Goal: Find specific page/section: Find specific page/section

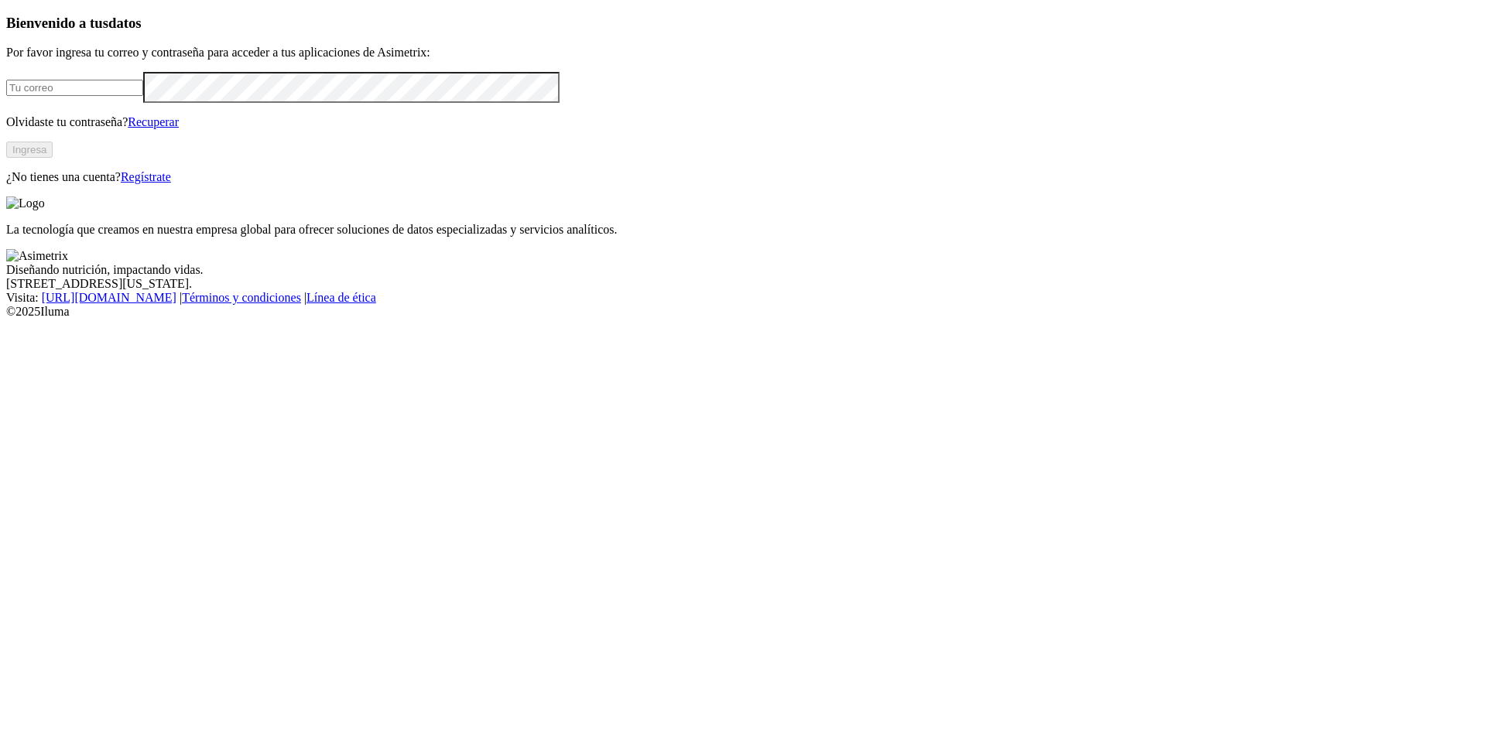
click at [290, 102] on form at bounding box center [742, 87] width 1473 height 30
click at [143, 96] on input "email" at bounding box center [74, 88] width 137 height 16
click at [6, 319] on com-1password-button at bounding box center [6, 319] width 0 height 0
type input "alejandro.sanchez@premexcorp.com"
click at [53, 158] on button "Ingresa" at bounding box center [29, 150] width 46 height 16
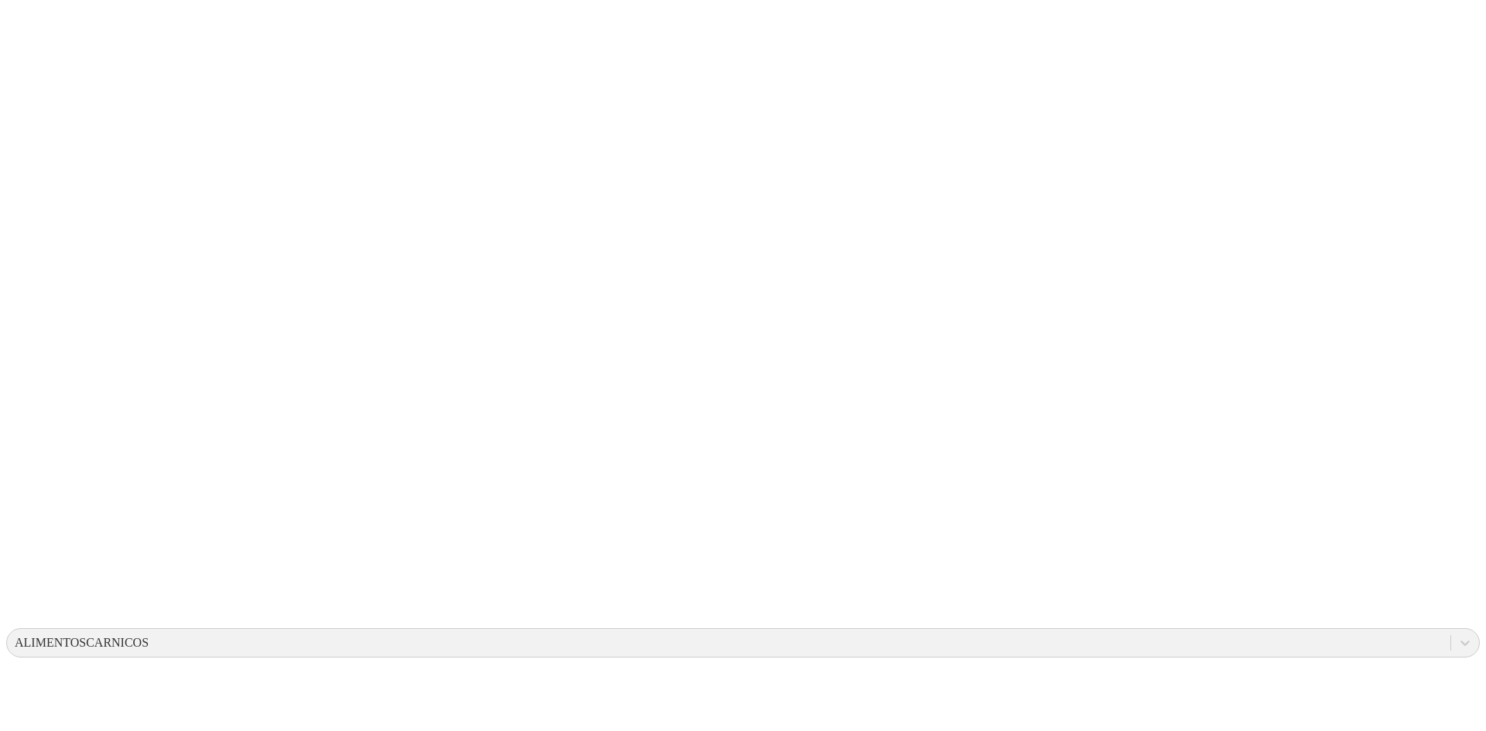
drag, startPoint x: 272, startPoint y: 22, endPoint x: 282, endPoint y: 15, distance: 11.2
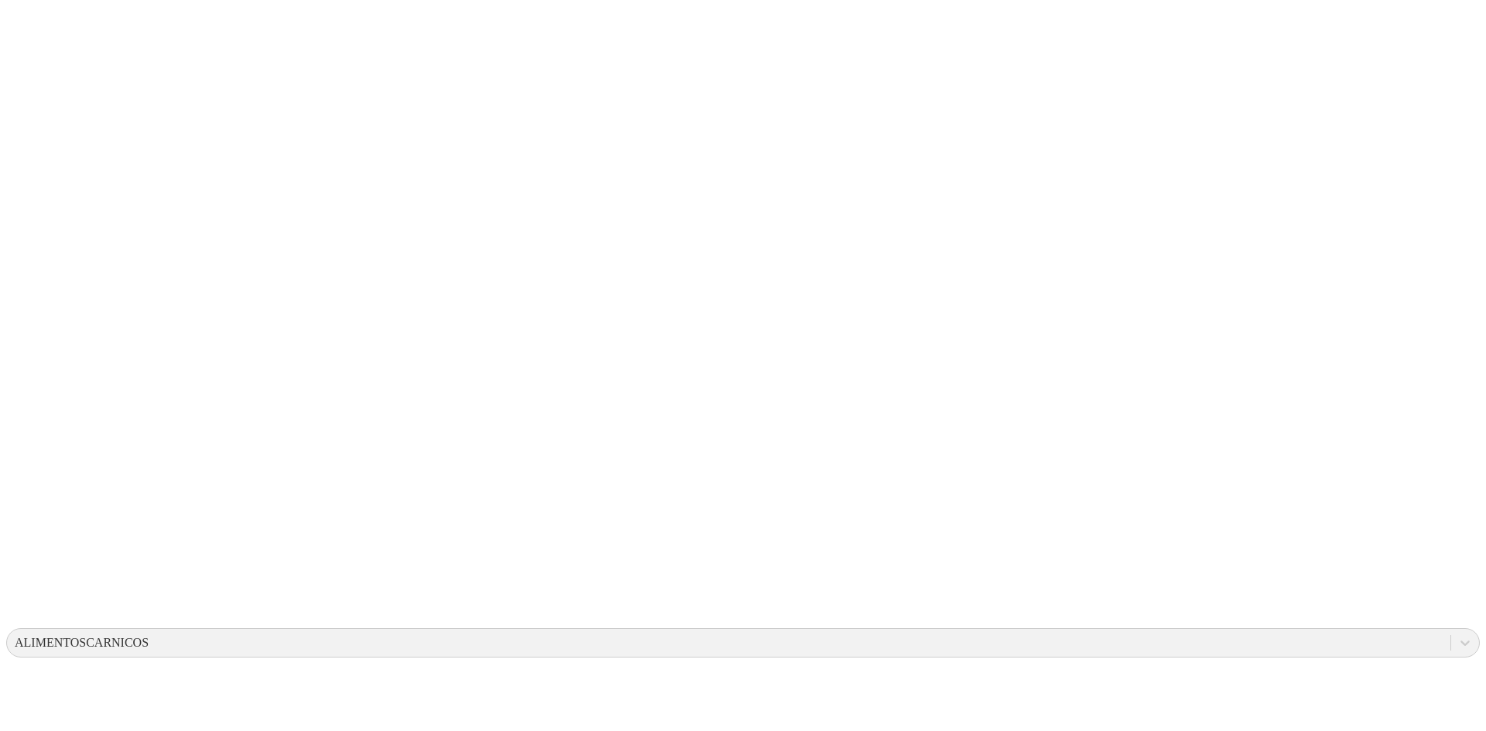
click at [16, 15] on icon at bounding box center [30, 315] width 48 height 619
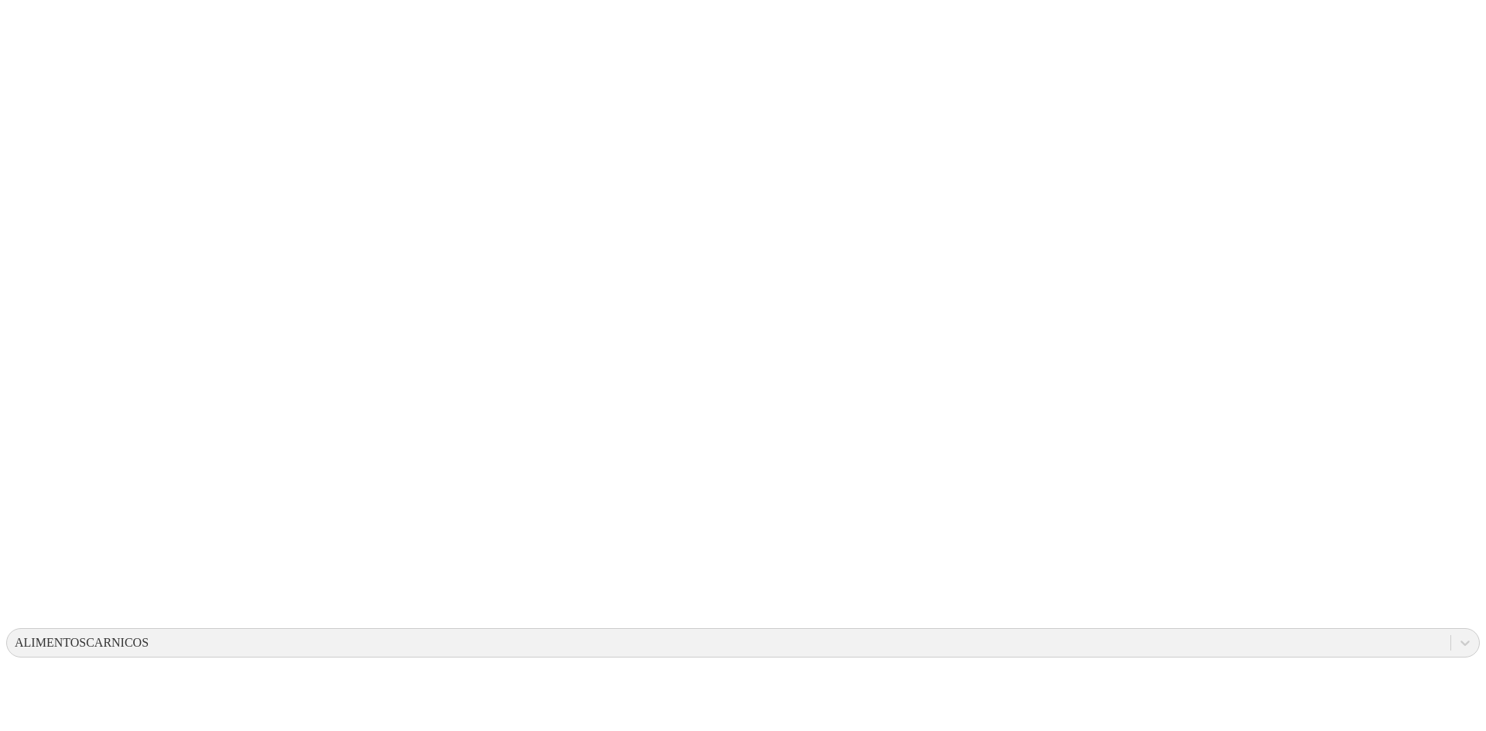
click at [22, 292] on icon at bounding box center [30, 316] width 48 height 48
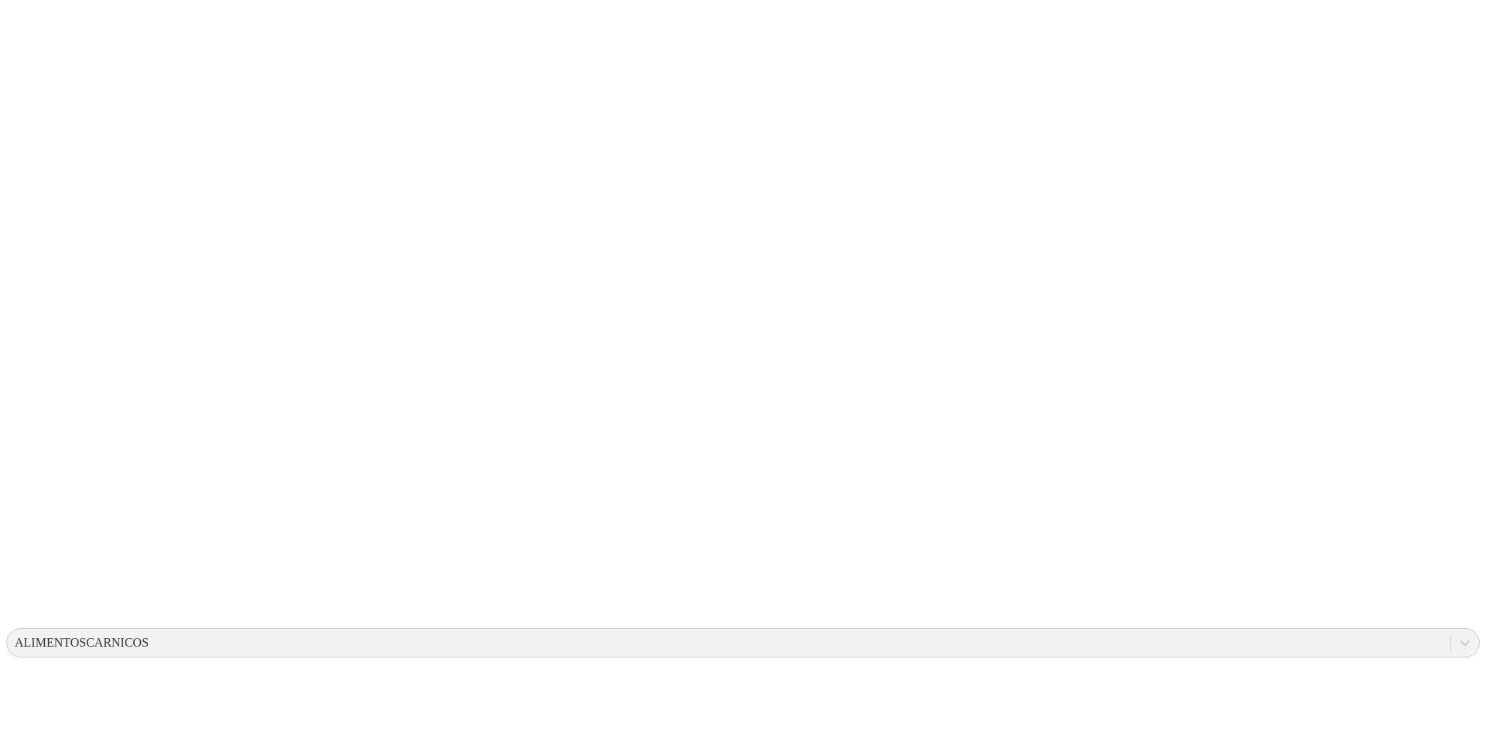
click at [36, 28] on icon at bounding box center [30, 315] width 48 height 619
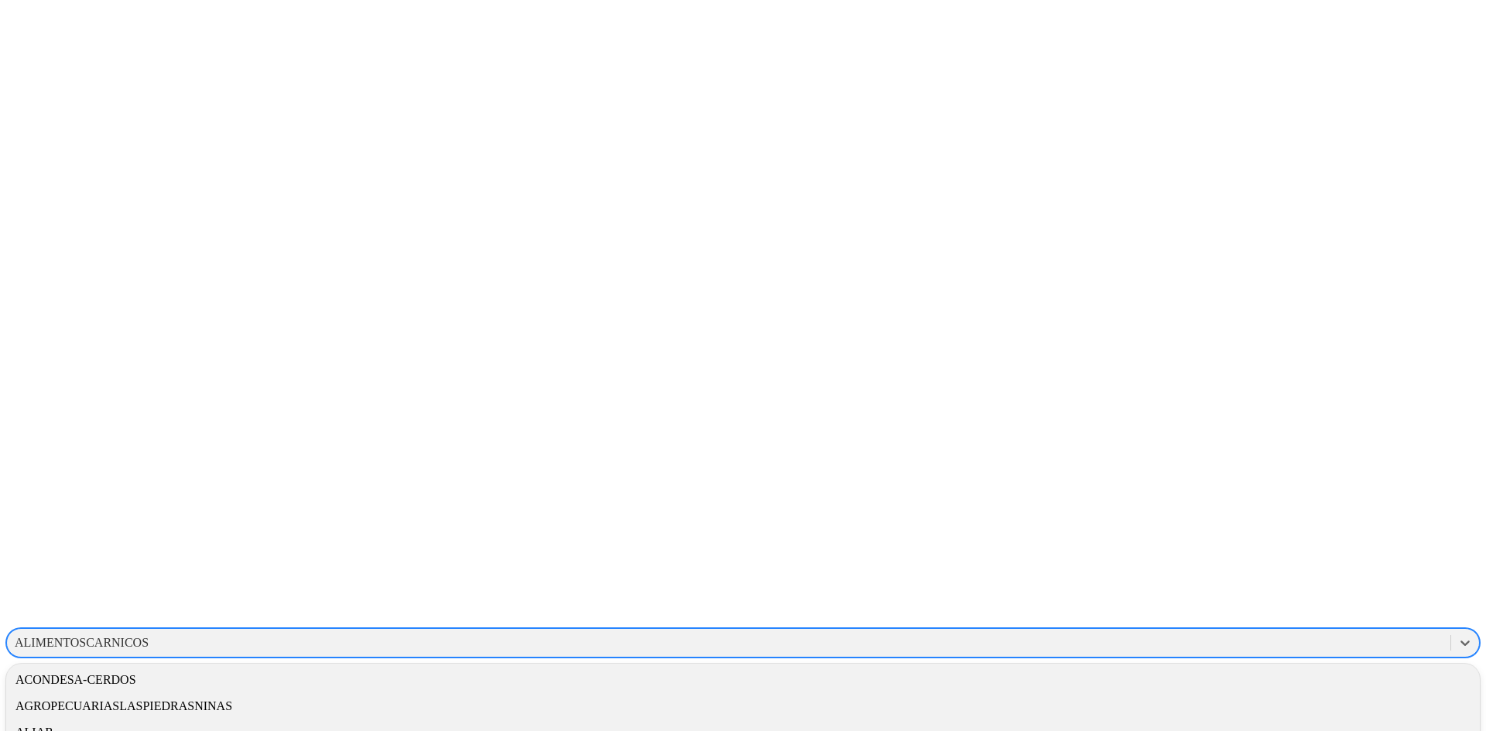
click at [149, 636] on div "ALIMENTOSCARNICOS" at bounding box center [82, 643] width 134 height 14
click at [1148, 693] on div "AGROPECUARIASLASPIEDRASNINAS" at bounding box center [742, 706] width 1473 height 26
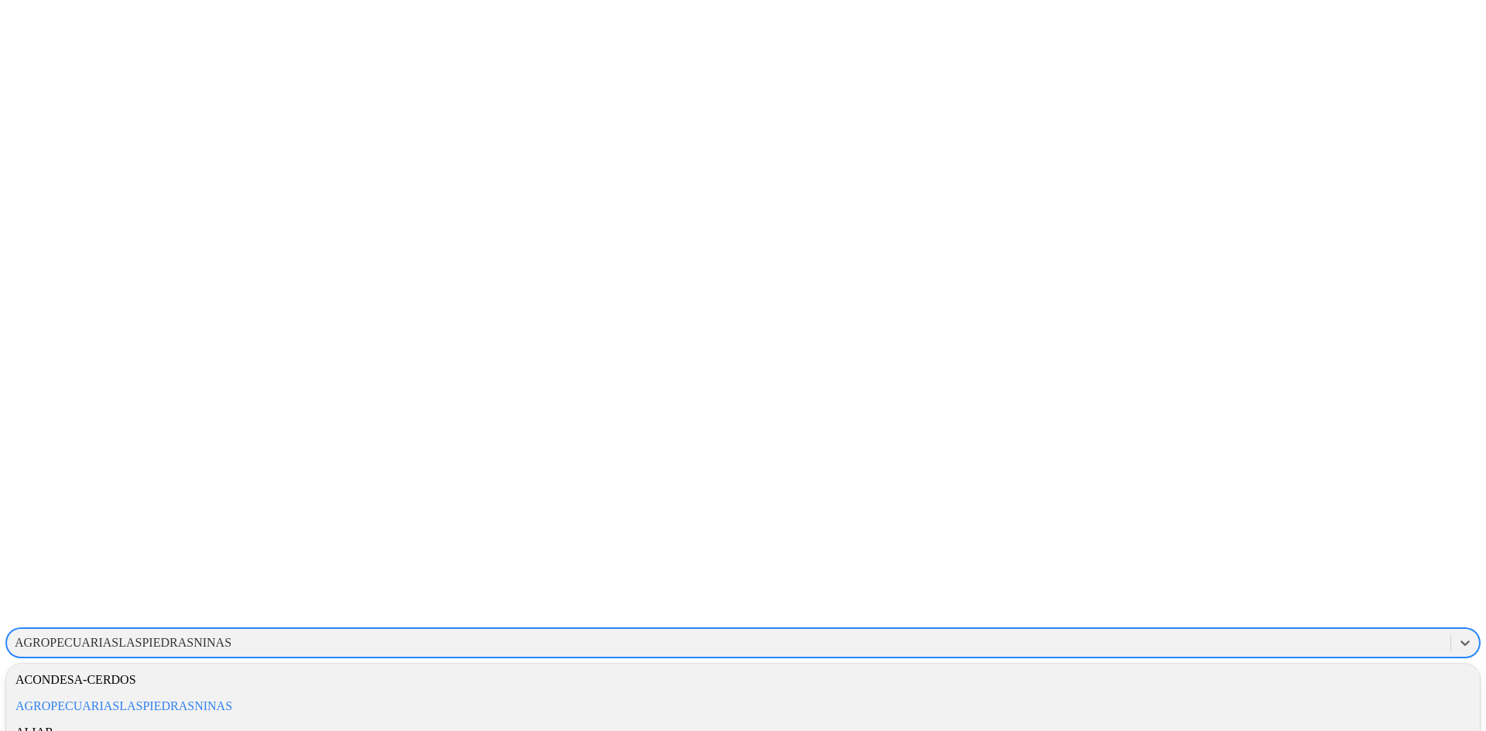
click at [231, 636] on div "AGROPECUARIASLASPIEDRASNINAS" at bounding box center [123, 643] width 217 height 14
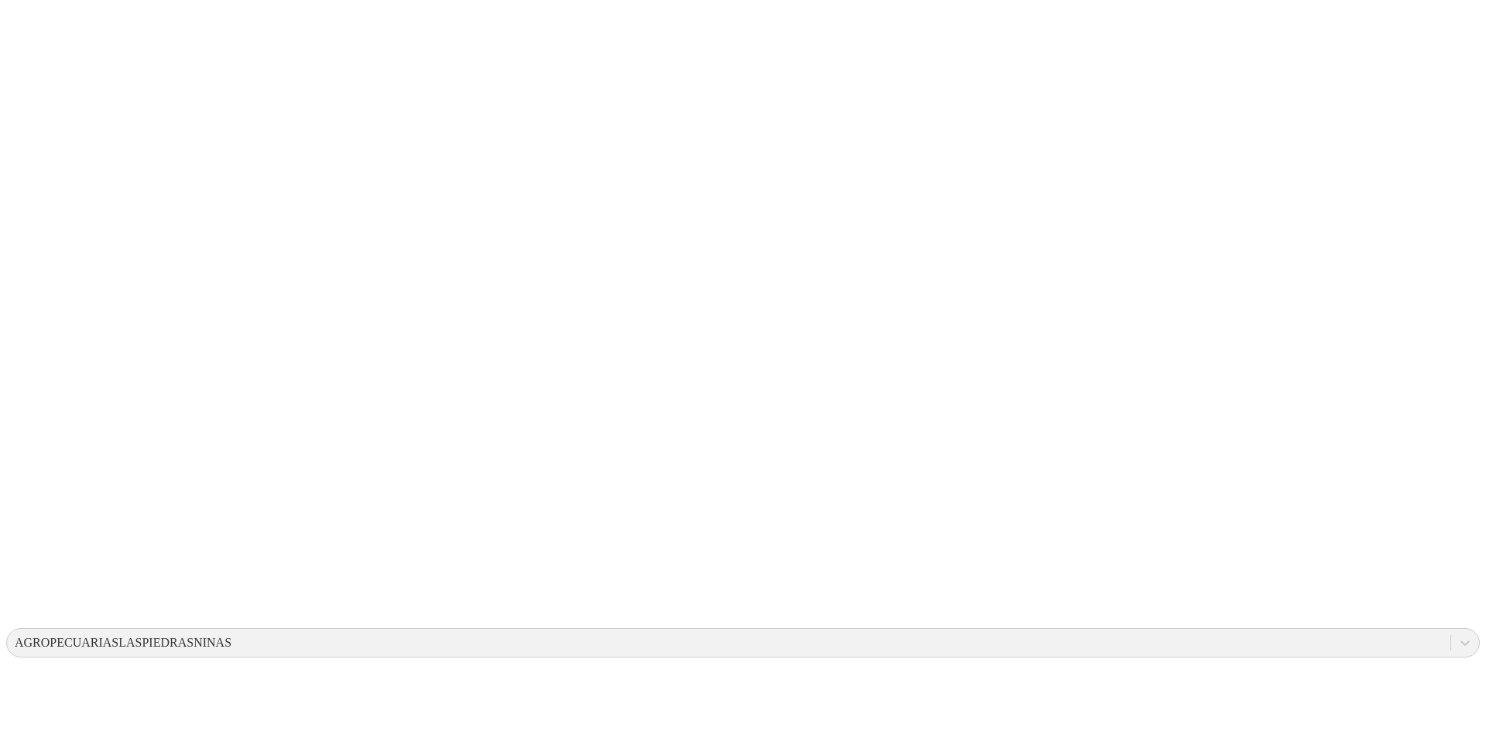
drag, startPoint x: 273, startPoint y: 88, endPoint x: 156, endPoint y: 61, distance: 120.7
click at [36, 33] on icon at bounding box center [30, 315] width 48 height 619
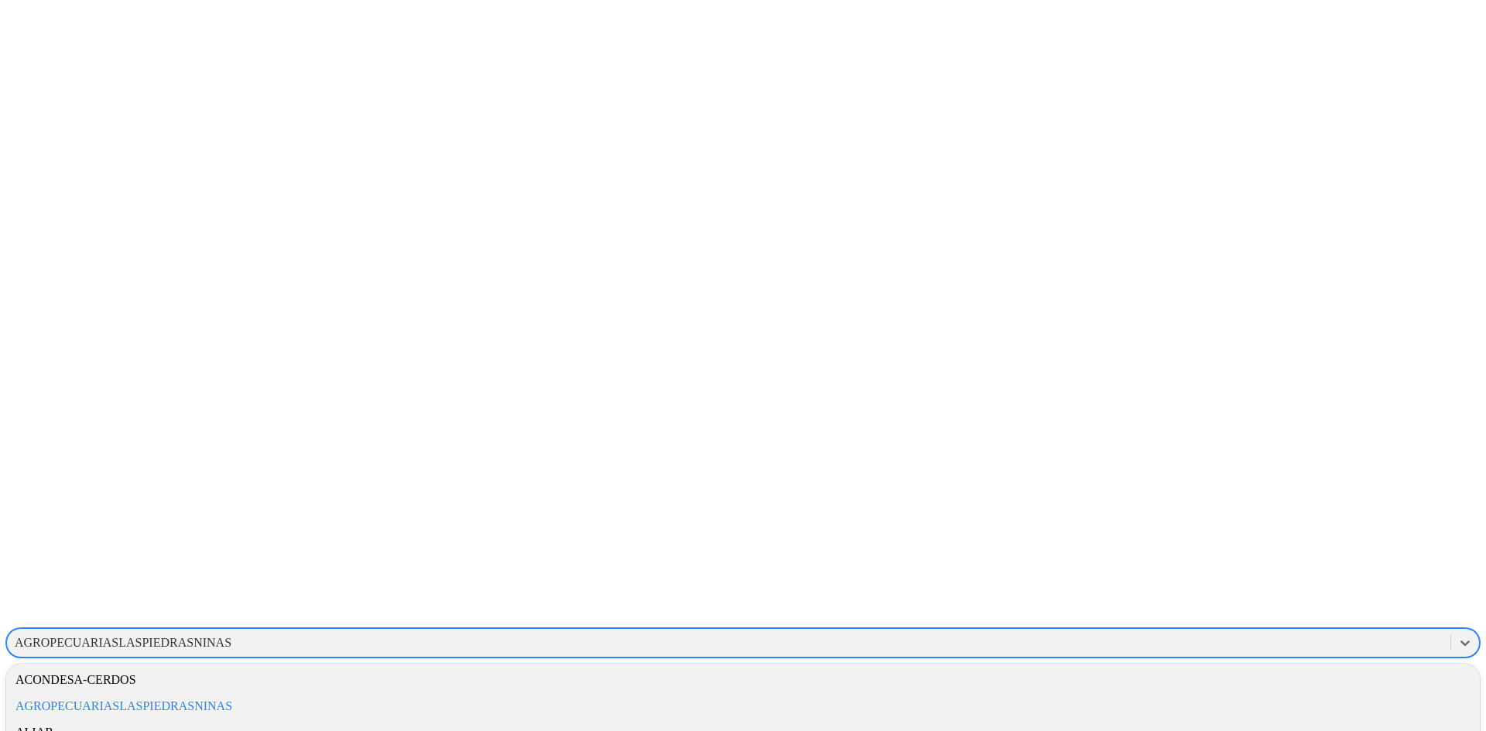
click at [1129, 628] on div "AGROPECUARIASLASPIEDRASNINAS" at bounding box center [742, 642] width 1473 height 29
